Goal: Information Seeking & Learning: Learn about a topic

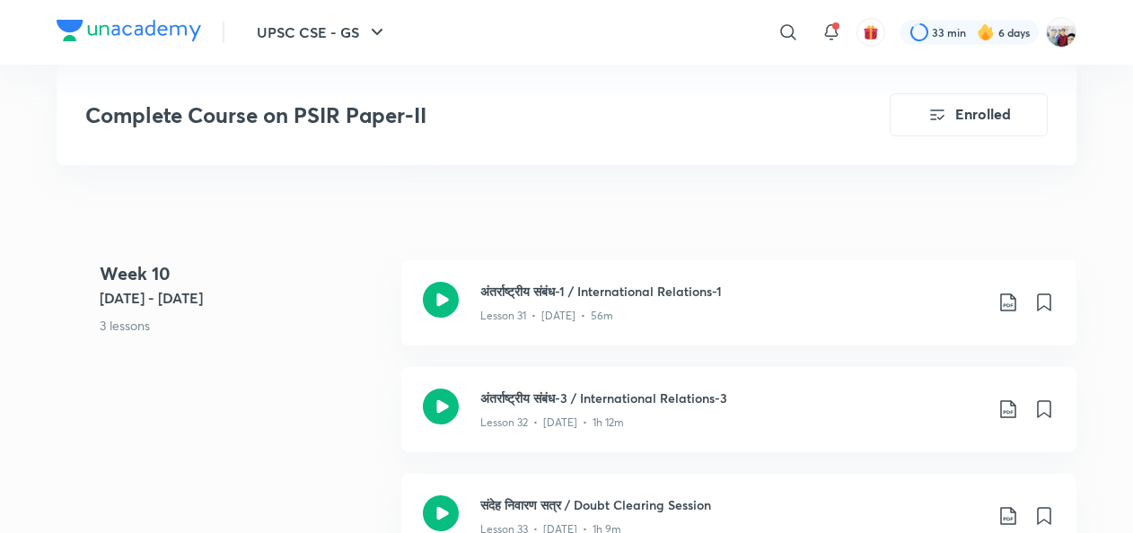
scroll to position [4775, 0]
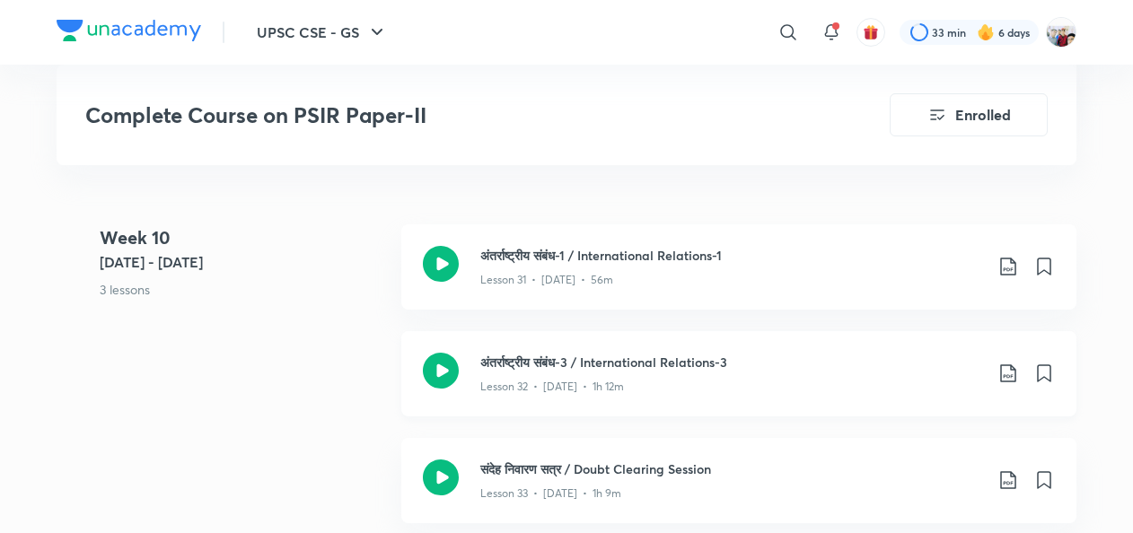
click at [1009, 372] on icon at bounding box center [1008, 374] width 22 height 22
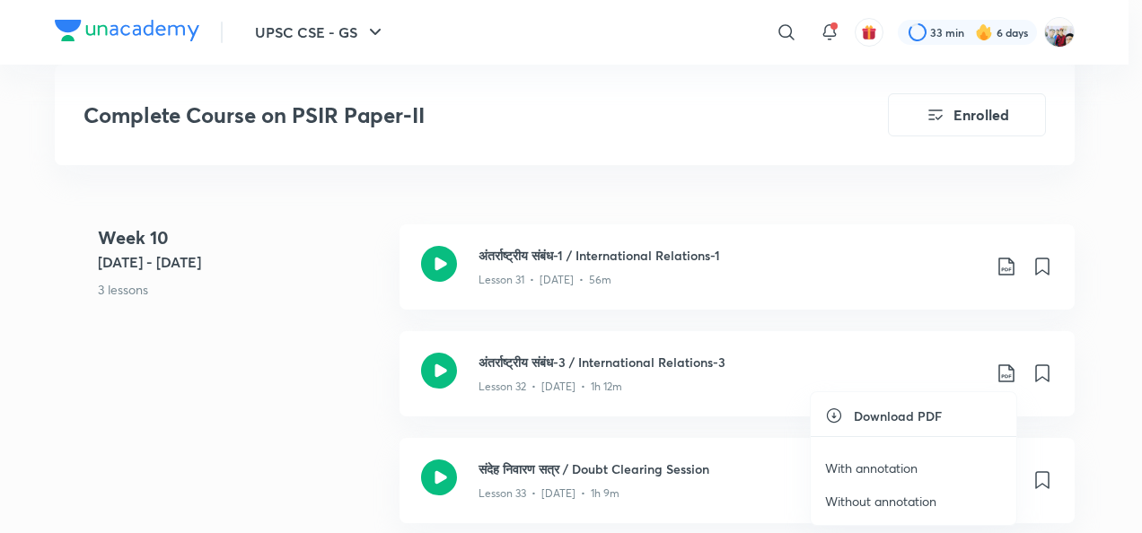
click at [862, 458] on li "With annotation" at bounding box center [913, 467] width 206 height 33
click at [872, 464] on p "With annotation" at bounding box center [871, 468] width 92 height 19
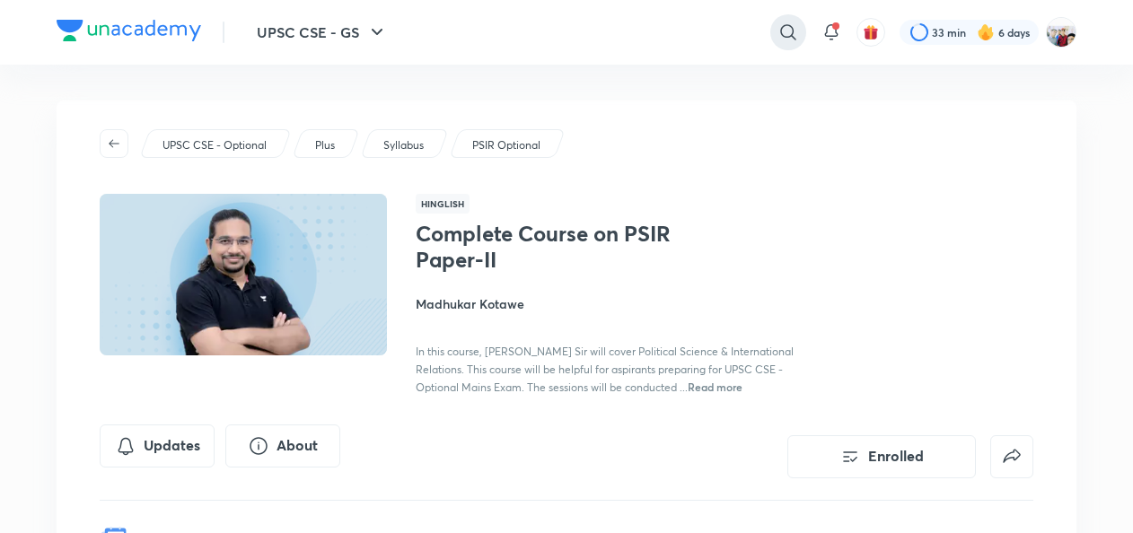
click at [785, 30] on icon at bounding box center [788, 33] width 22 height 22
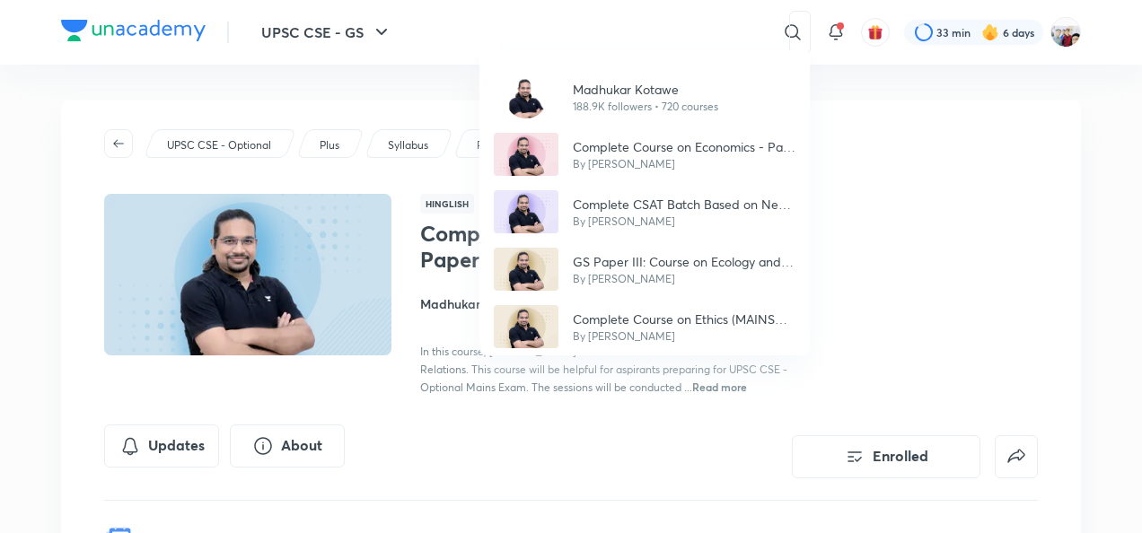
click at [623, 407] on div "Madhukar Kotawe 188.9K followers • 720 courses Complete Course on Economics - P…" at bounding box center [571, 266] width 1142 height 533
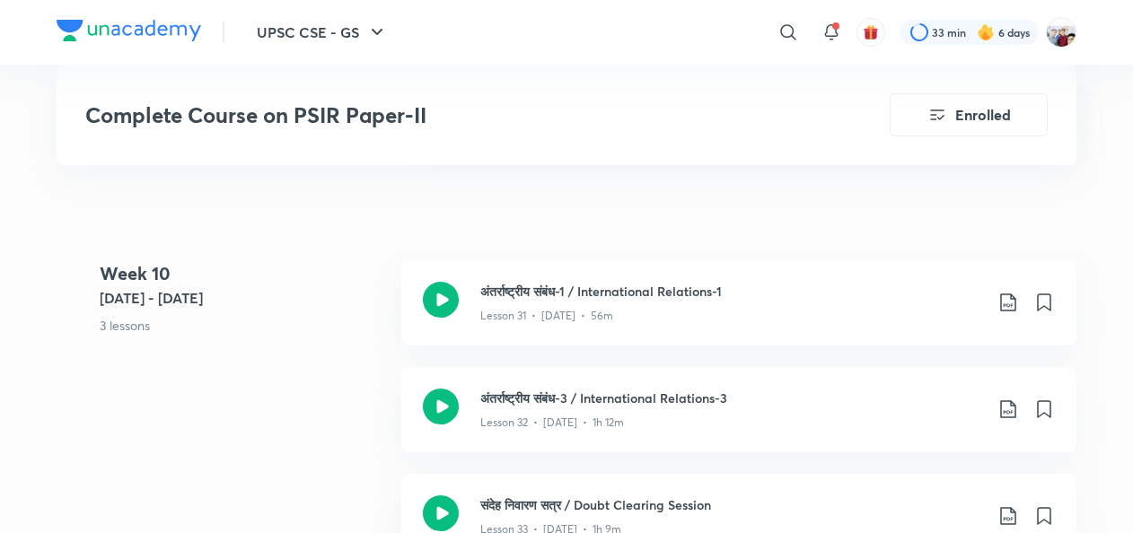
scroll to position [4775, 0]
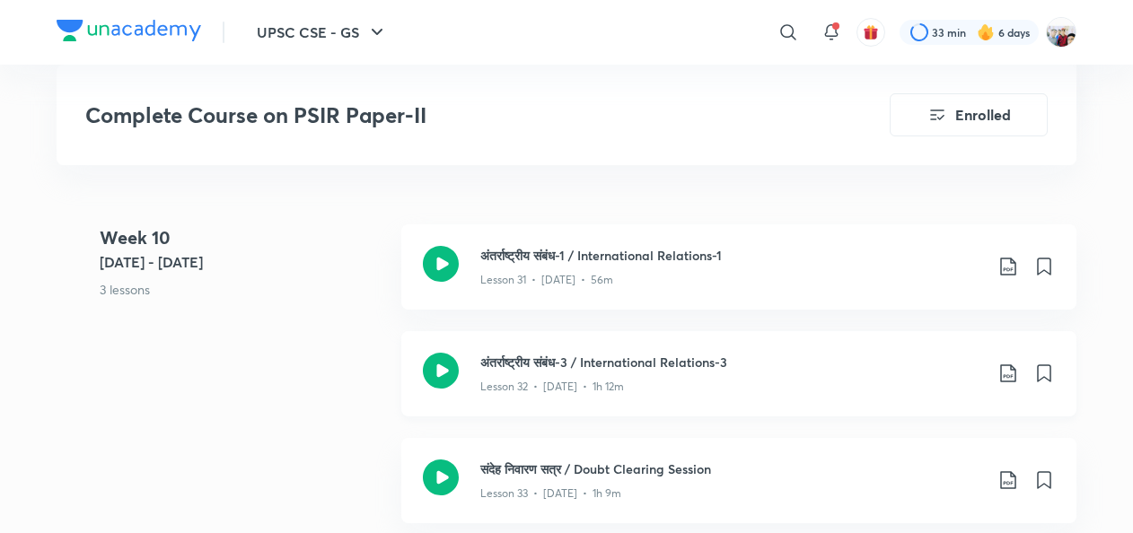
click at [639, 374] on div "Lesson 32 • [DATE] • 1h 12m" at bounding box center [731, 383] width 503 height 23
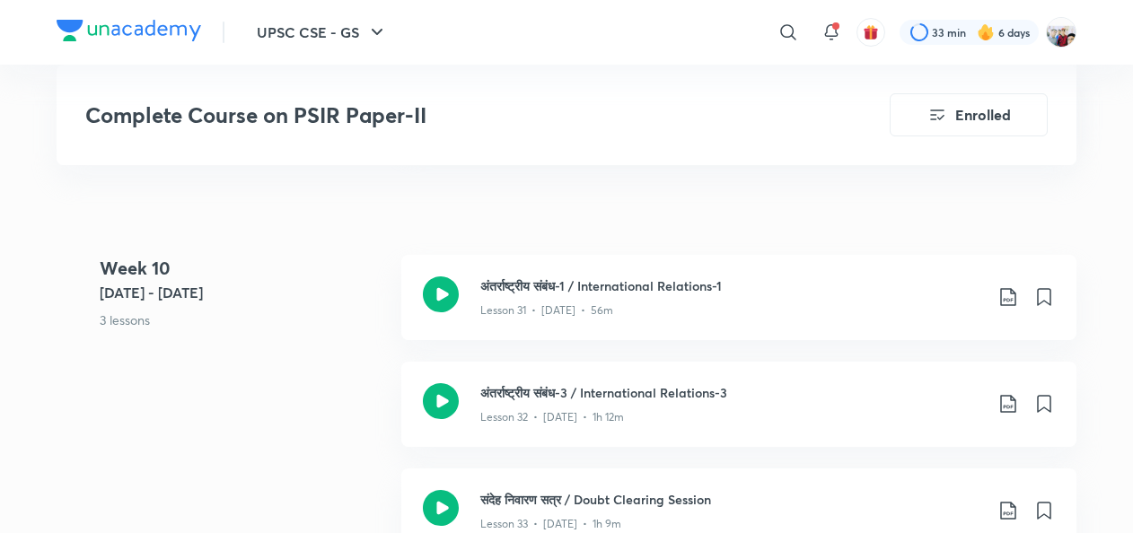
scroll to position [4811, 0]
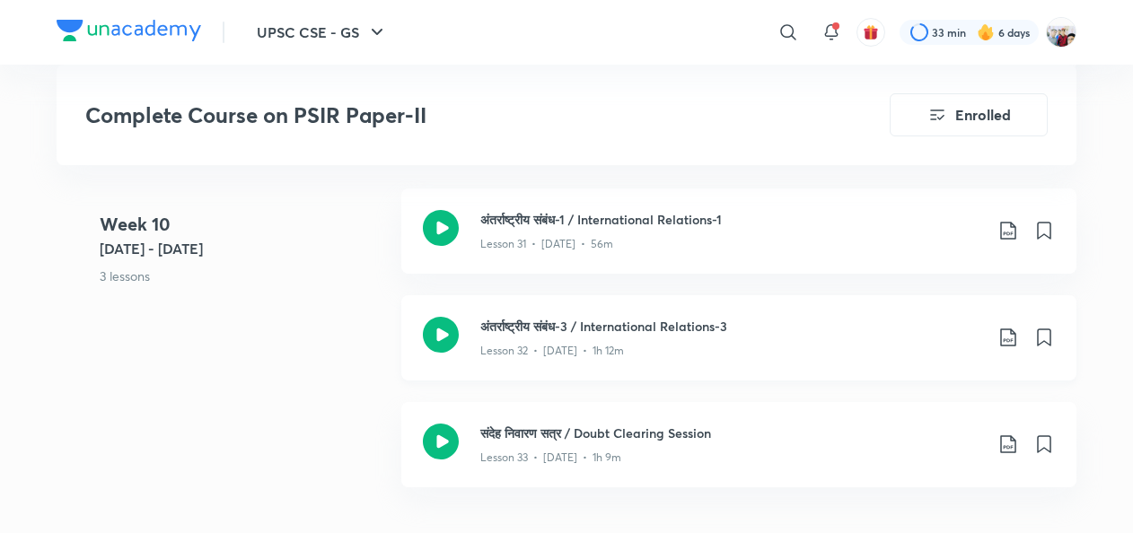
click at [1005, 333] on icon at bounding box center [1008, 338] width 22 height 22
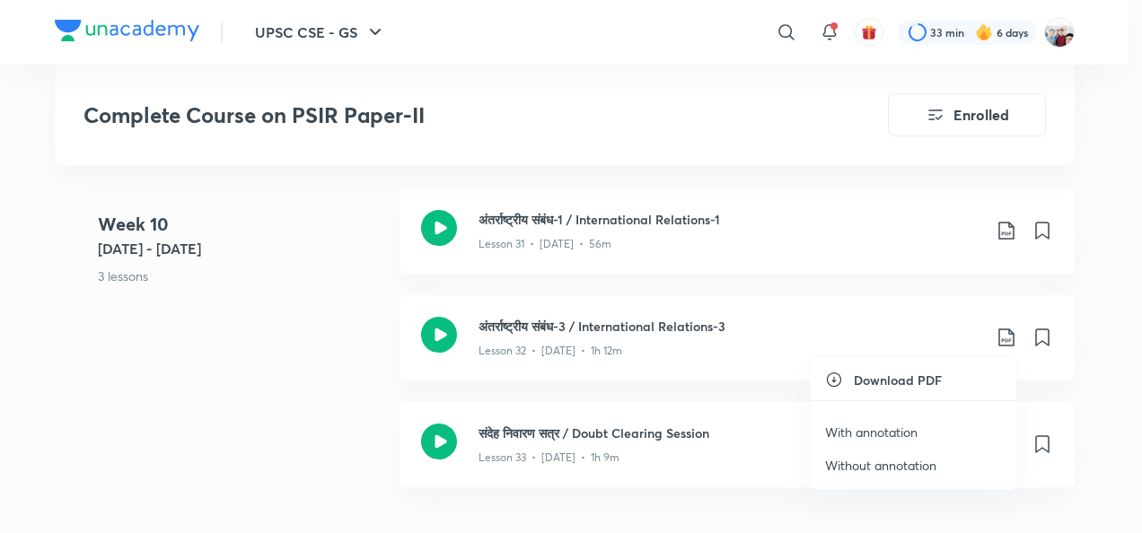
click at [856, 423] on p "With annotation" at bounding box center [871, 432] width 92 height 19
